Goal: Information Seeking & Learning: Compare options

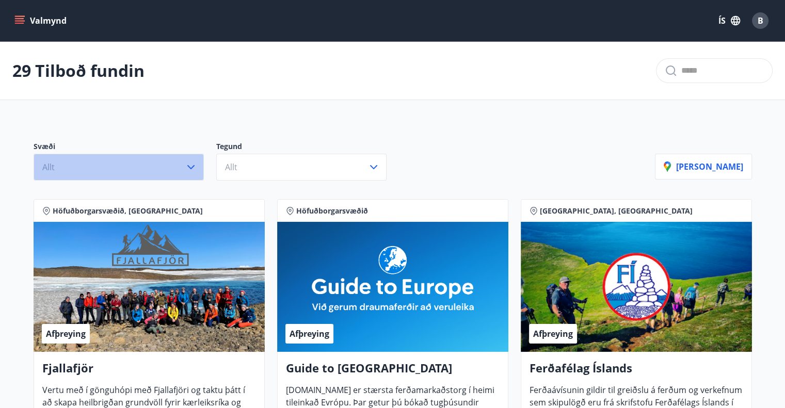
click at [192, 167] on icon "button" at bounding box center [190, 167] width 7 height 4
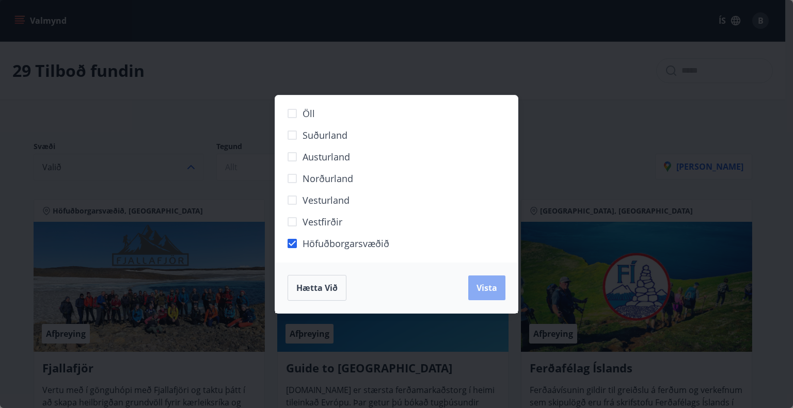
click at [484, 290] on span "Vista" at bounding box center [487, 287] width 21 height 11
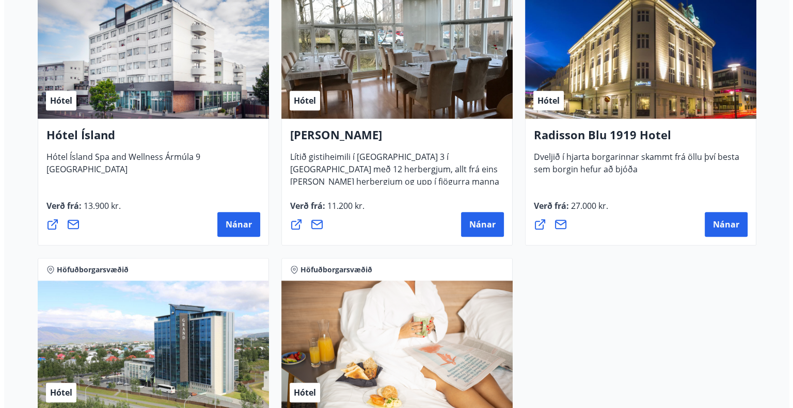
scroll to position [826, 0]
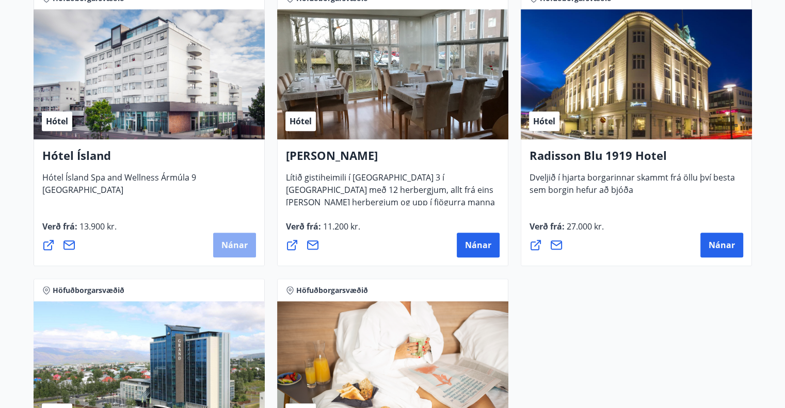
click at [229, 246] on span "Nánar" at bounding box center [235, 245] width 26 height 11
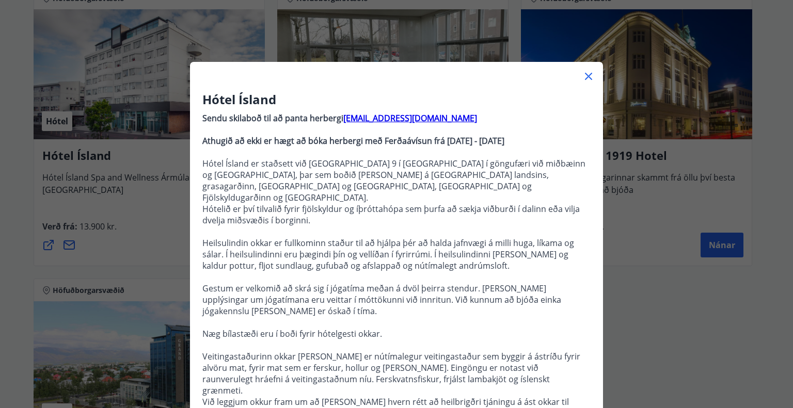
click at [589, 72] on icon at bounding box center [588, 76] width 12 height 12
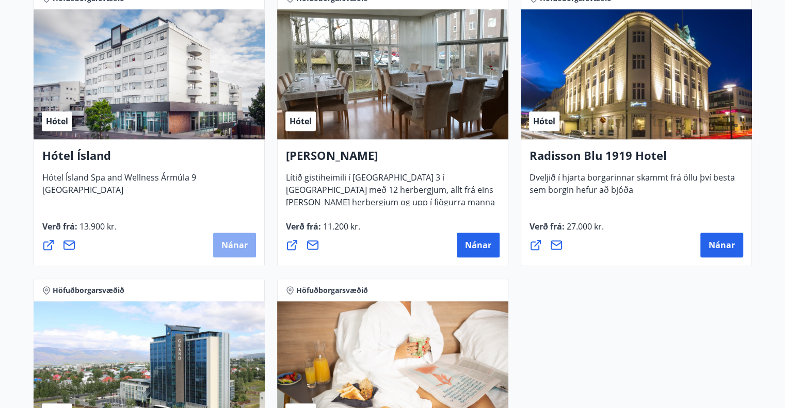
click at [246, 243] on span "Nánar" at bounding box center [235, 245] width 26 height 11
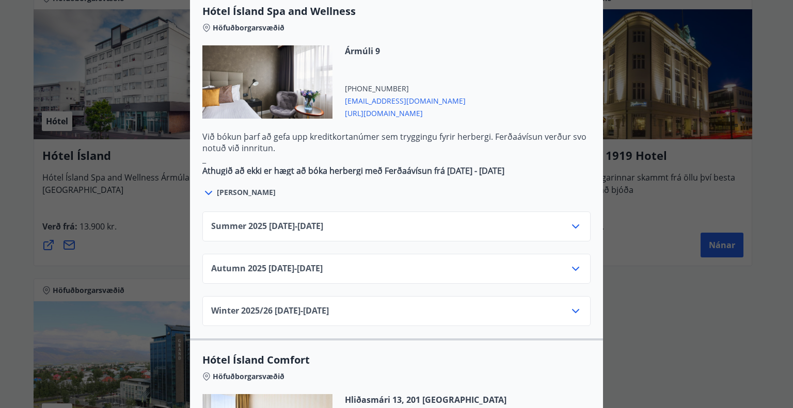
scroll to position [599, 0]
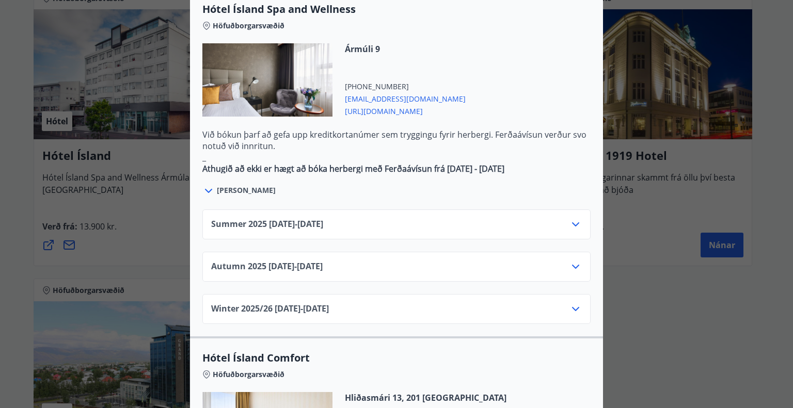
click at [570, 218] on icon at bounding box center [576, 224] width 12 height 12
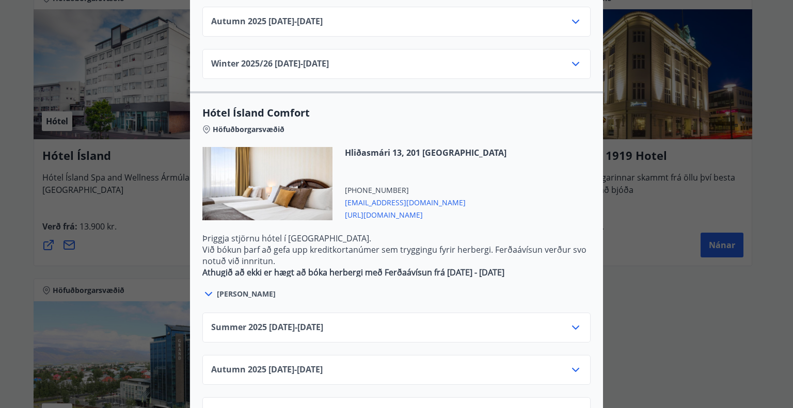
scroll to position [1056, 0]
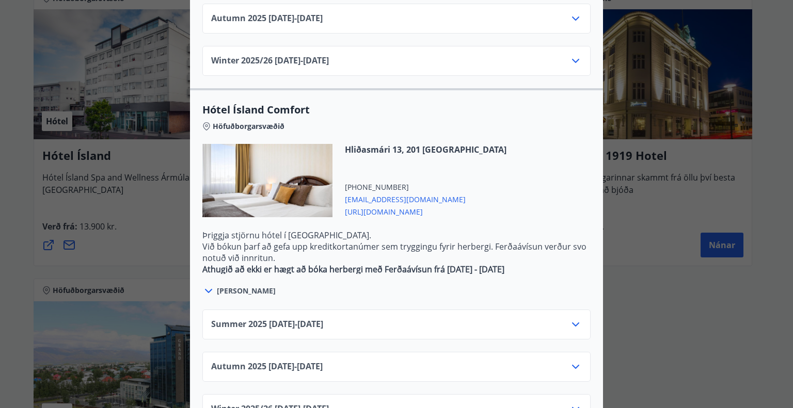
click at [575, 323] on icon at bounding box center [575, 325] width 7 height 4
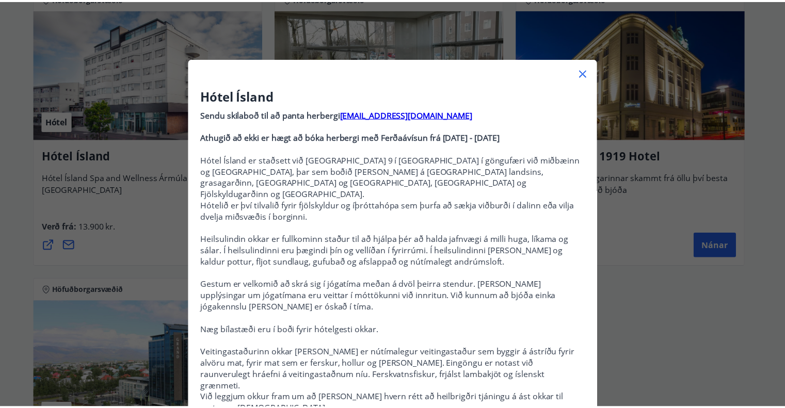
scroll to position [0, 0]
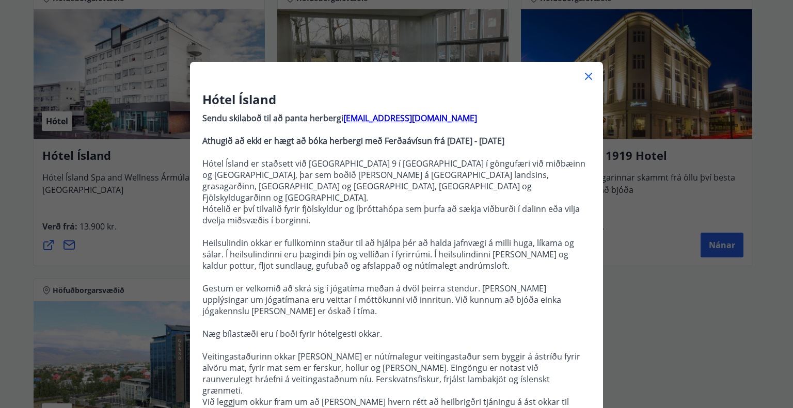
click at [585, 74] on icon at bounding box center [588, 76] width 12 height 12
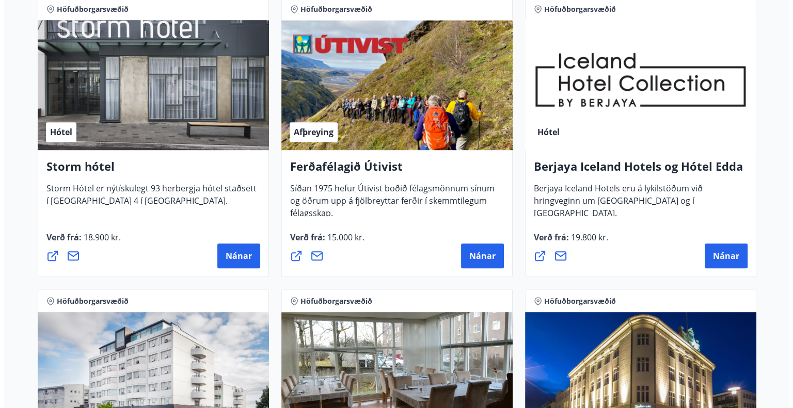
scroll to position [426, 0]
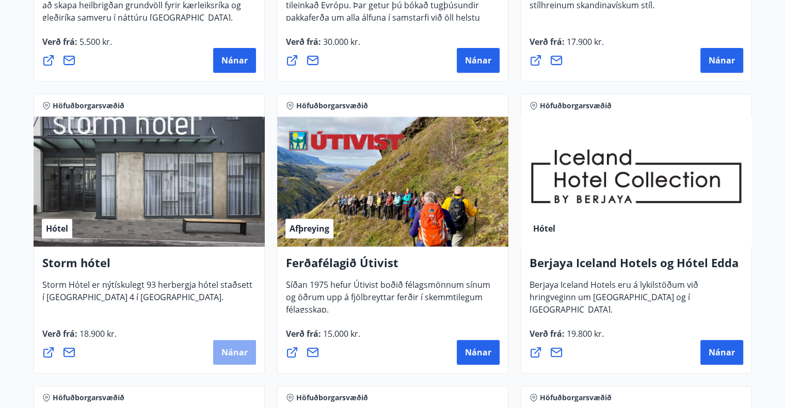
click at [227, 358] on button "Nánar" at bounding box center [234, 352] width 43 height 25
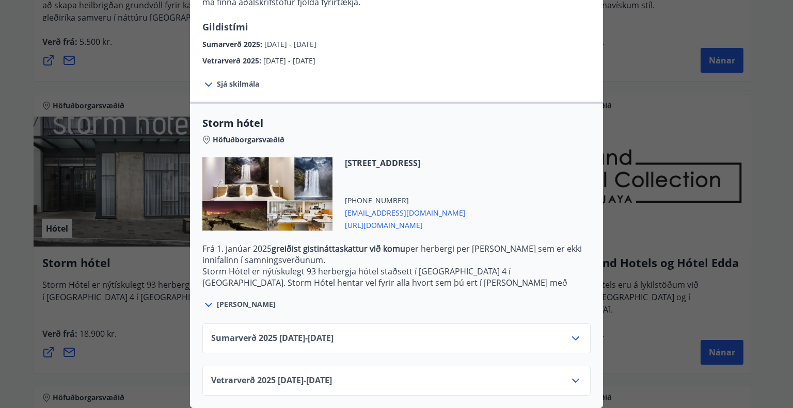
scroll to position [168, 0]
click at [572, 337] on icon at bounding box center [575, 339] width 7 height 4
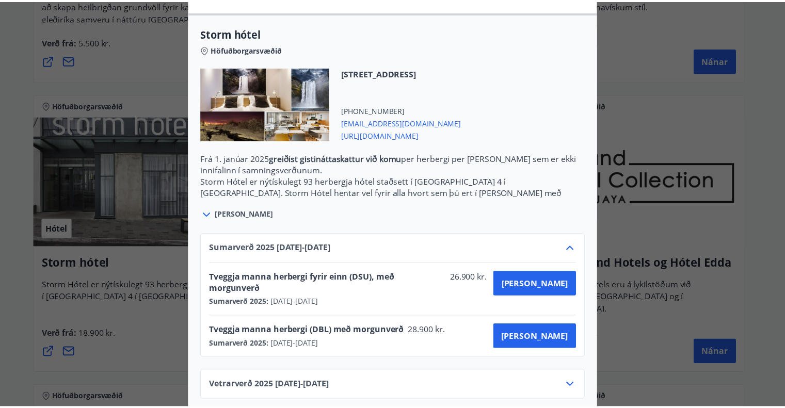
scroll to position [0, 0]
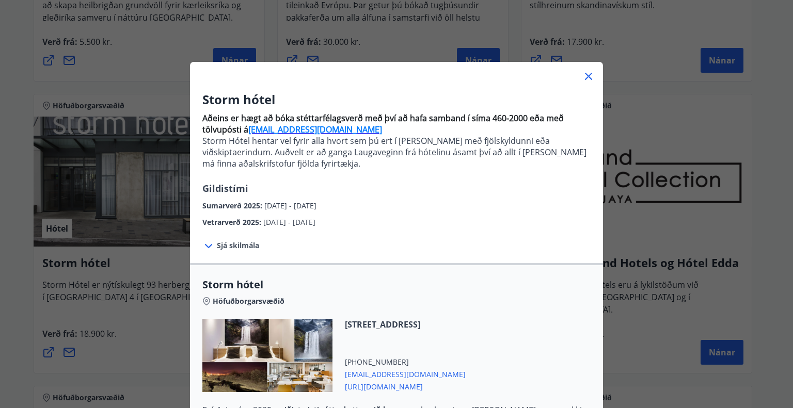
click at [588, 76] on icon at bounding box center [589, 77] width 2 height 2
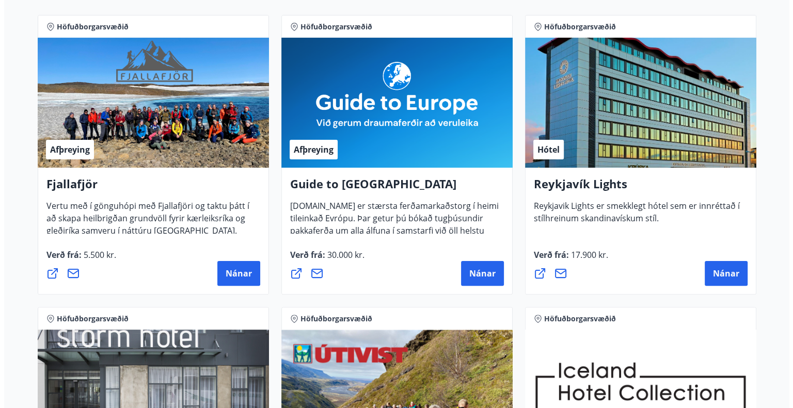
scroll to position [207, 0]
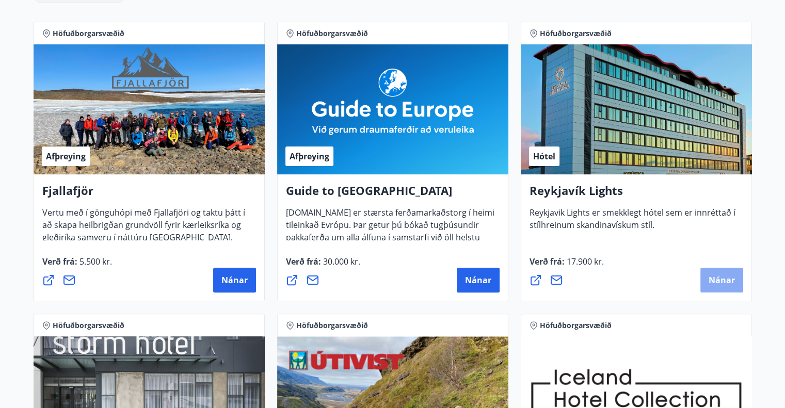
click at [718, 280] on span "Nánar" at bounding box center [722, 280] width 26 height 11
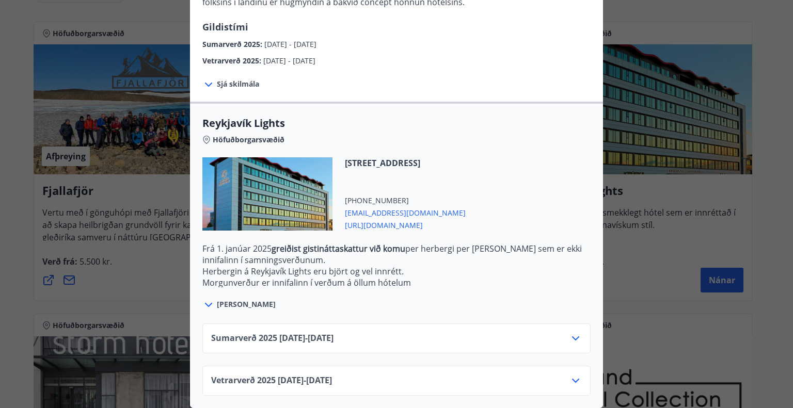
scroll to position [242, 0]
click at [572, 333] on icon at bounding box center [576, 339] width 12 height 12
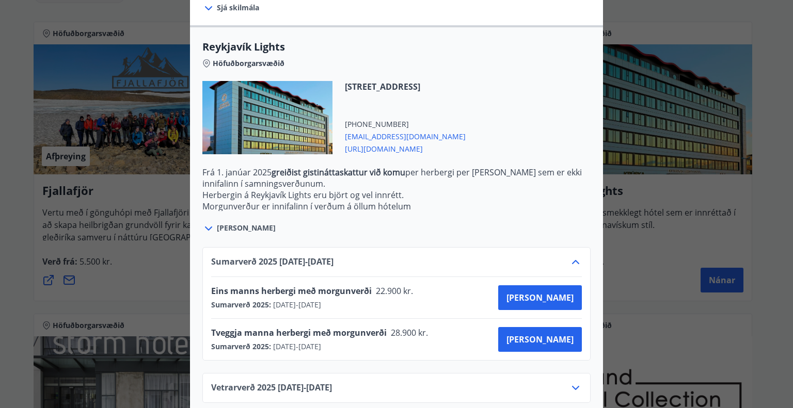
scroll to position [325, 0]
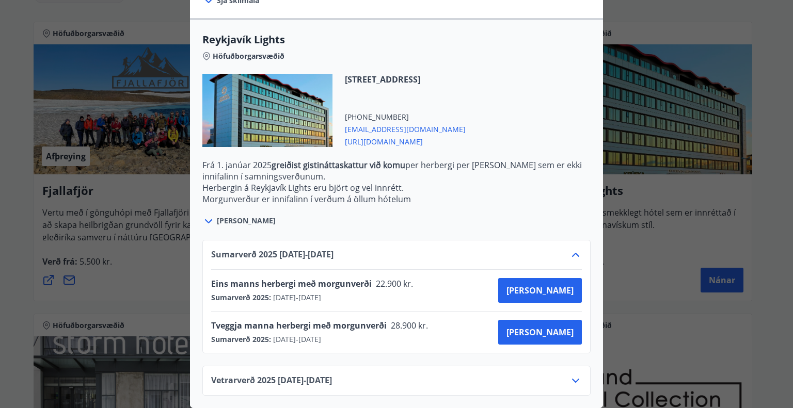
click at [576, 375] on icon at bounding box center [576, 381] width 12 height 12
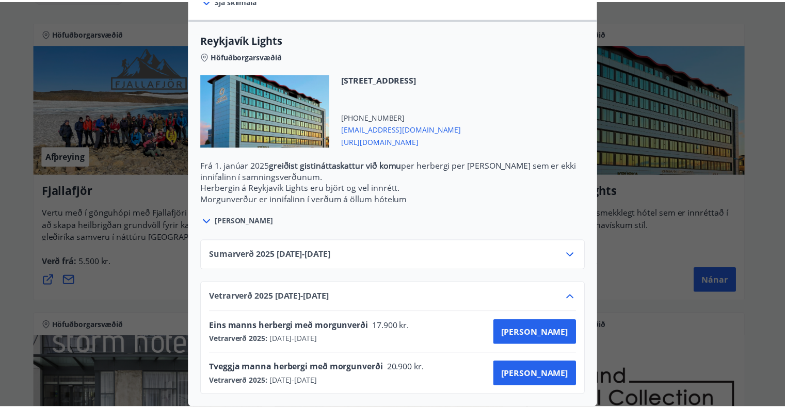
scroll to position [0, 0]
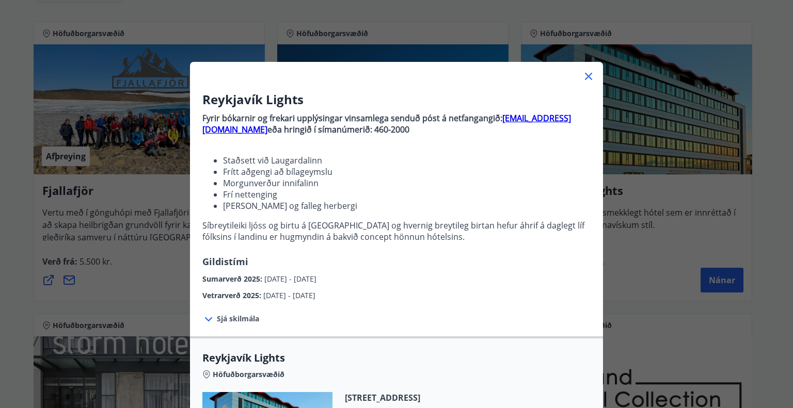
click at [583, 79] on icon at bounding box center [588, 76] width 12 height 12
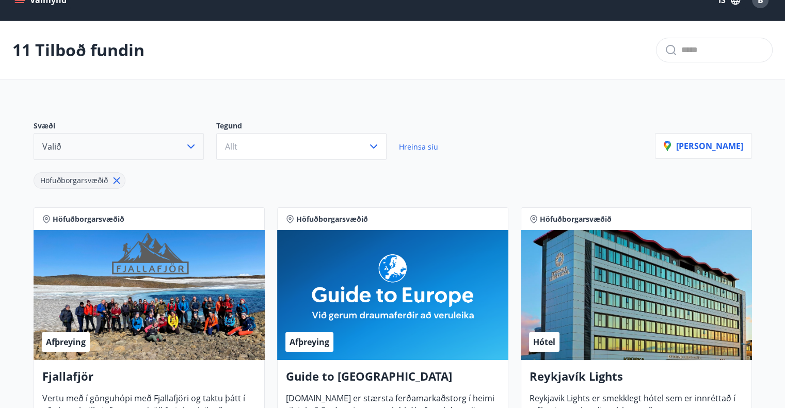
scroll to position [21, 0]
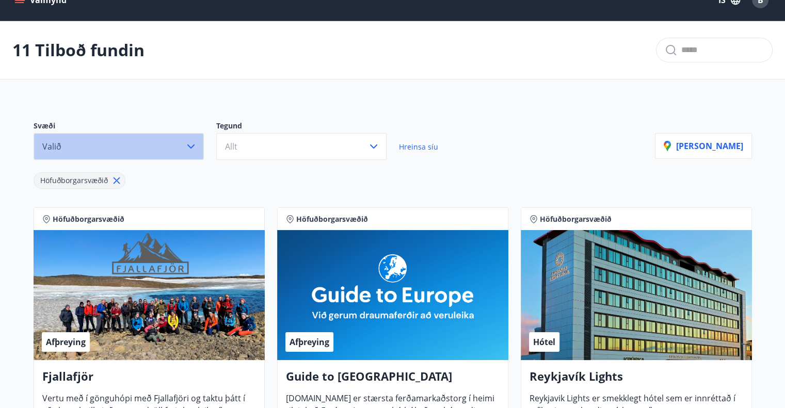
click at [187, 146] on icon "button" at bounding box center [191, 146] width 12 height 12
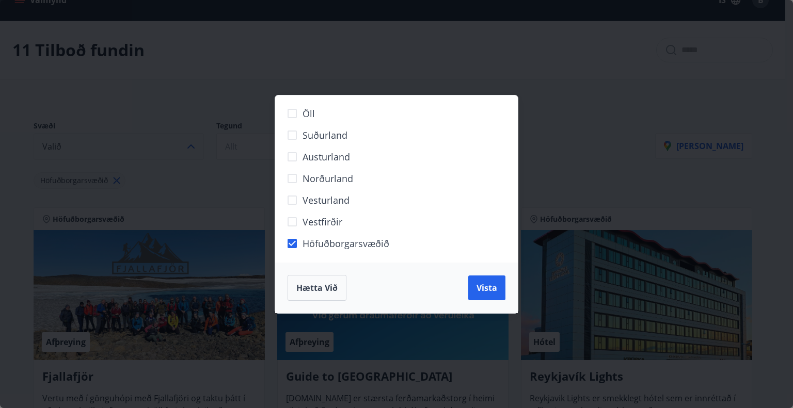
click at [187, 146] on div "Öll Suðurland [GEOGRAPHIC_DATA] [GEOGRAPHIC_DATA] [GEOGRAPHIC_DATA] Höfuðborgar…" at bounding box center [396, 204] width 793 height 408
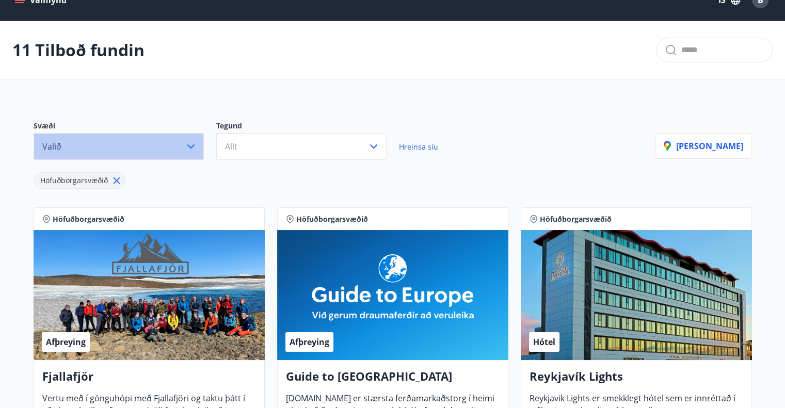
click at [187, 146] on icon "button" at bounding box center [191, 146] width 12 height 12
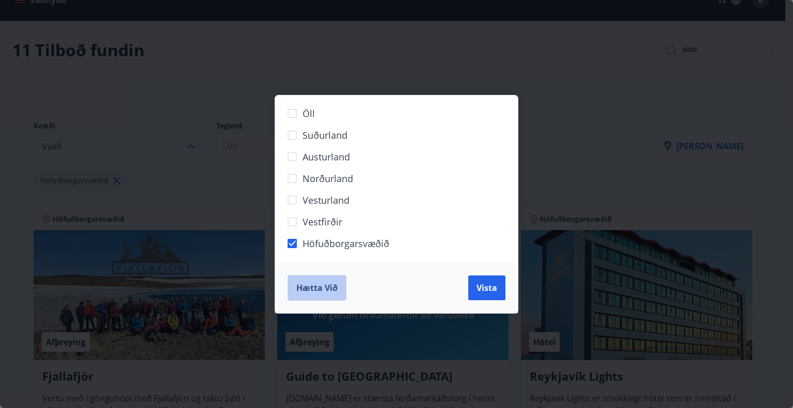
click at [312, 286] on span "Hætta við" at bounding box center [316, 287] width 41 height 11
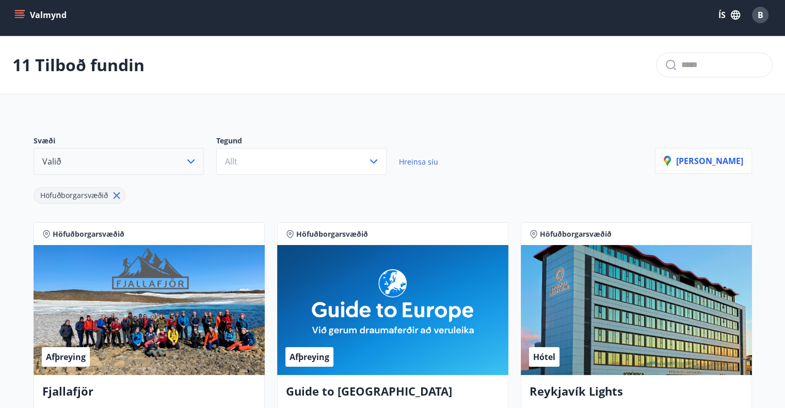
scroll to position [0, 0]
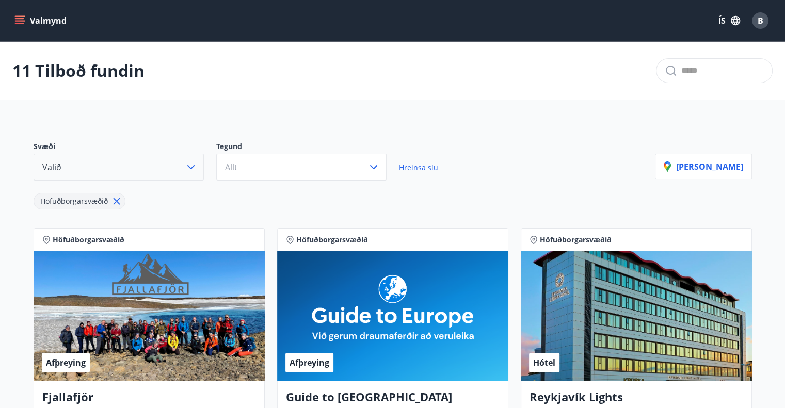
drag, startPoint x: 789, startPoint y: 7, endPoint x: 471, endPoint y: 68, distance: 324.3
click at [471, 68] on div "11 Tilboð fundin" at bounding box center [392, 71] width 785 height 58
